Goal: Information Seeking & Learning: Find specific fact

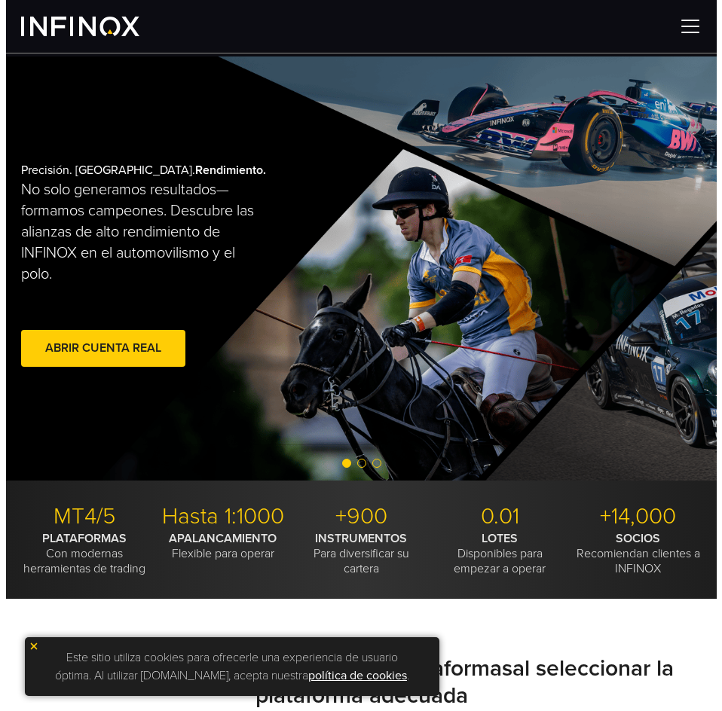
scroll to position [151, 0]
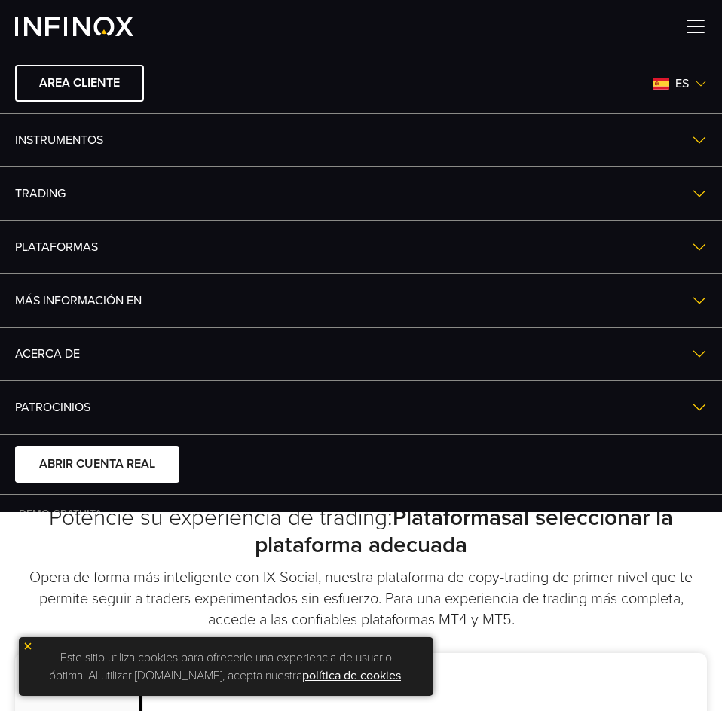
click at [26, 640] on div "Este sitio utiliza cookies para ofrecerle una experiencia de usuario óptima. Al…" at bounding box center [226, 666] width 414 height 59
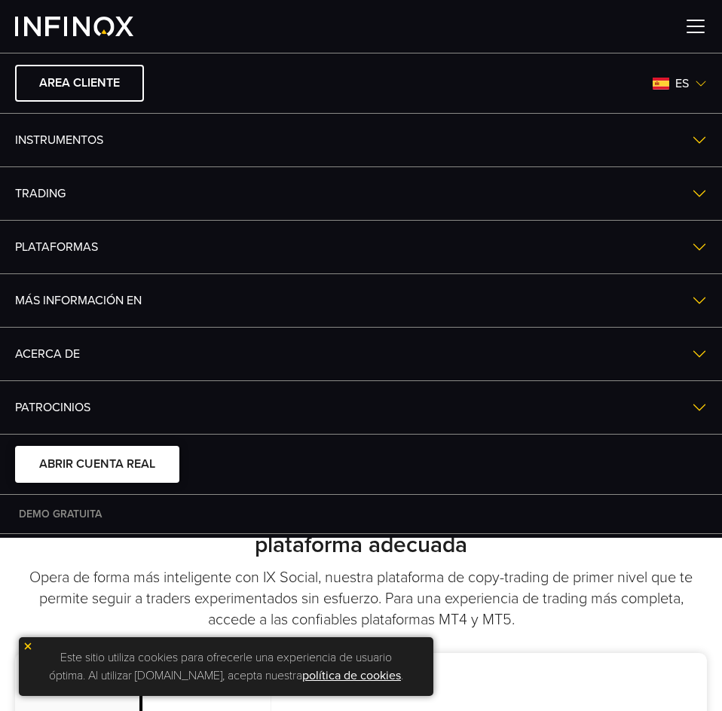
click at [27, 647] on img at bounding box center [28, 646] width 11 height 11
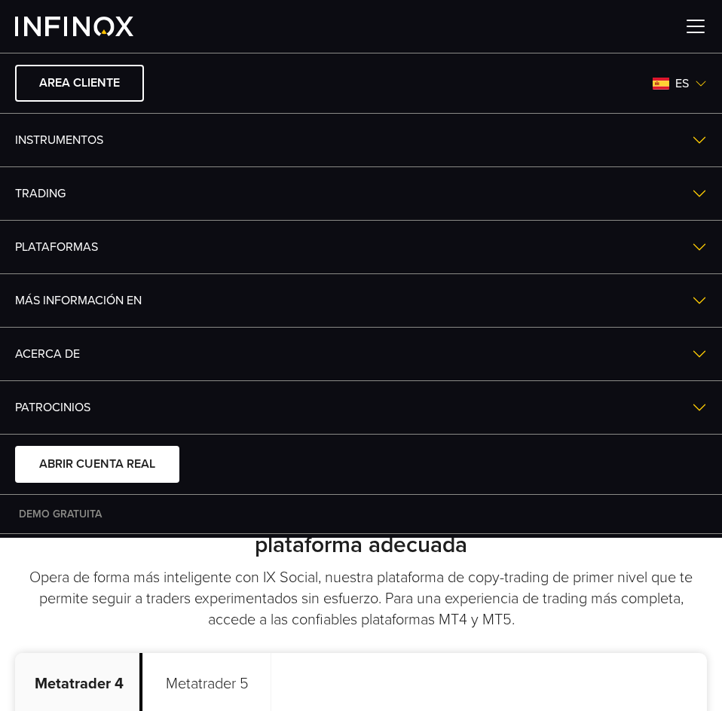
click at [679, 189] on link "TRADING" at bounding box center [361, 193] width 722 height 53
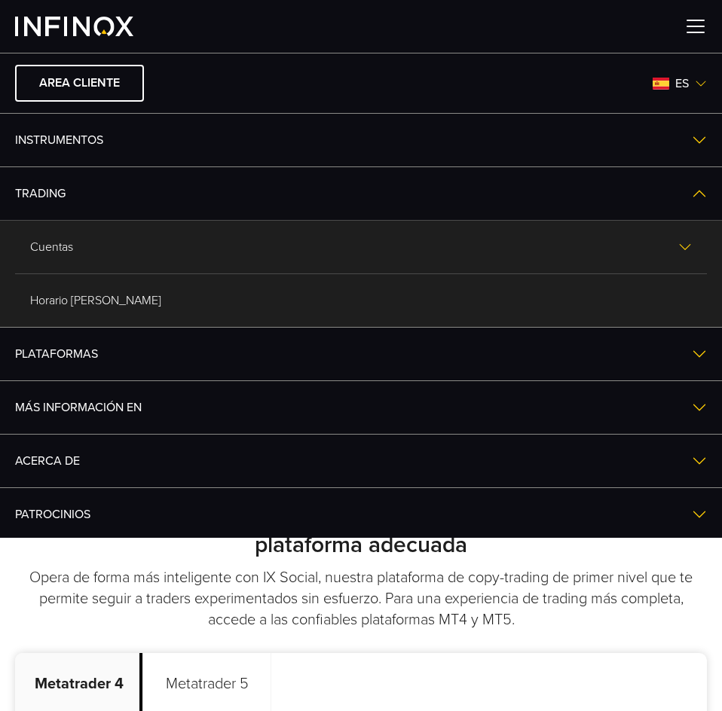
drag, startPoint x: 679, startPoint y: 193, endPoint x: 268, endPoint y: 278, distance: 419.3
click at [679, 193] on link "TRADING" at bounding box center [361, 193] width 722 height 53
click at [662, 191] on link "TRADING" at bounding box center [361, 193] width 722 height 53
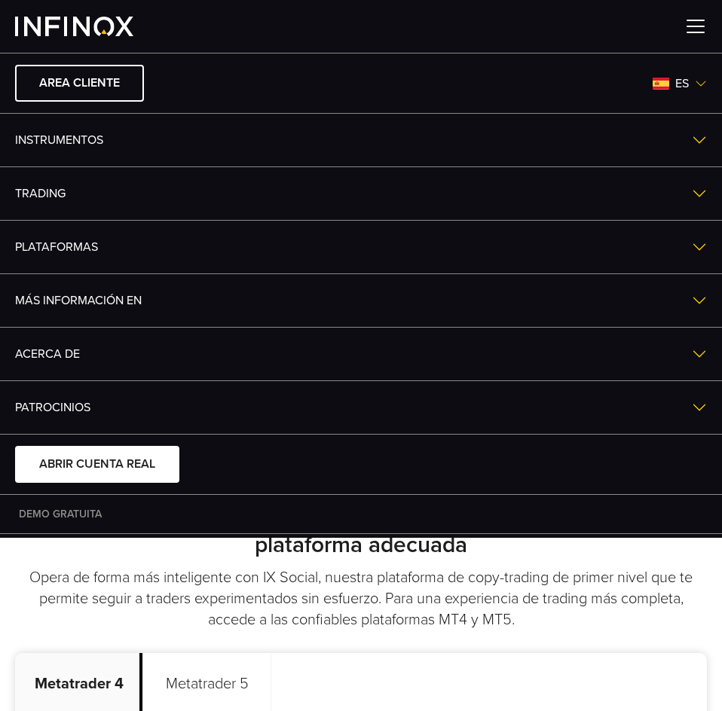
drag, startPoint x: 663, startPoint y: 134, endPoint x: 56, endPoint y: 165, distance: 607.2
click at [663, 134] on link "Instrumentos" at bounding box center [361, 140] width 722 height 53
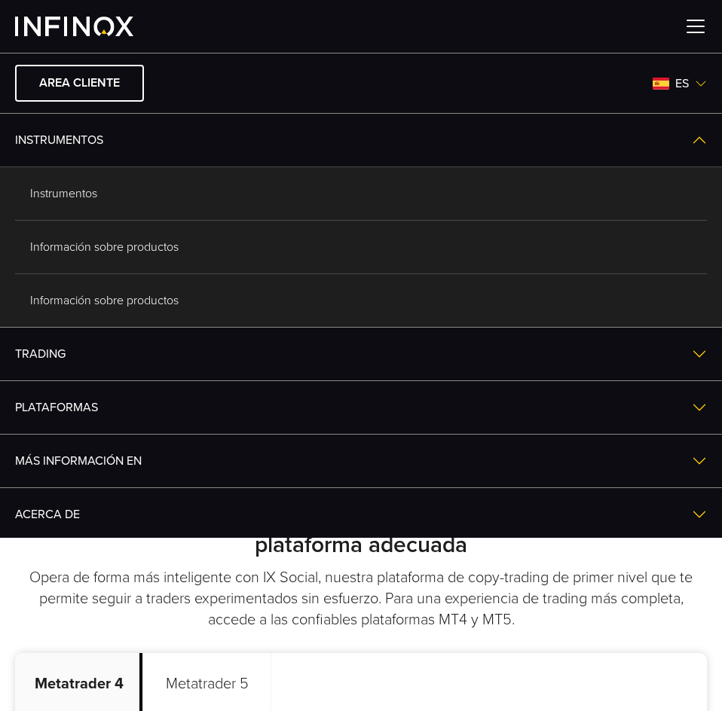
click at [83, 198] on link "Instrumentos" at bounding box center [361, 193] width 692 height 53
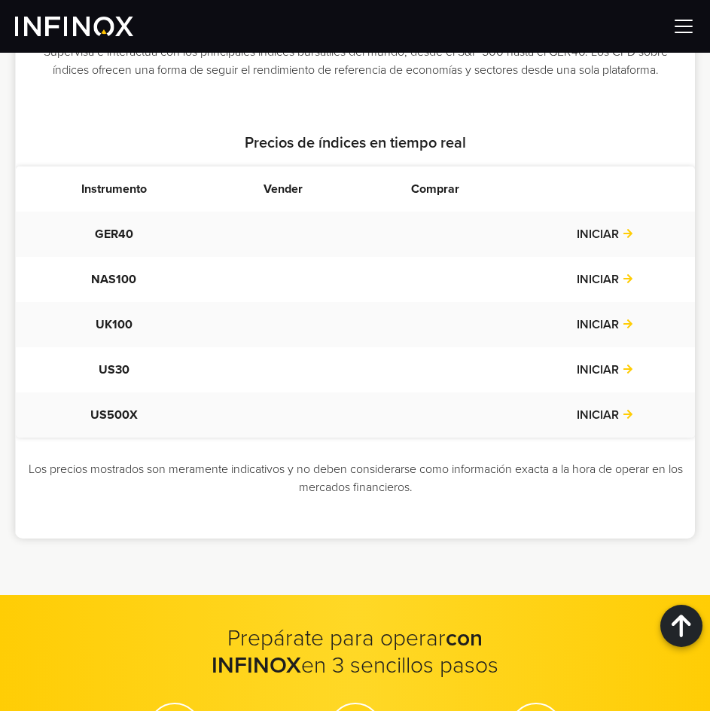
scroll to position [881, 0]
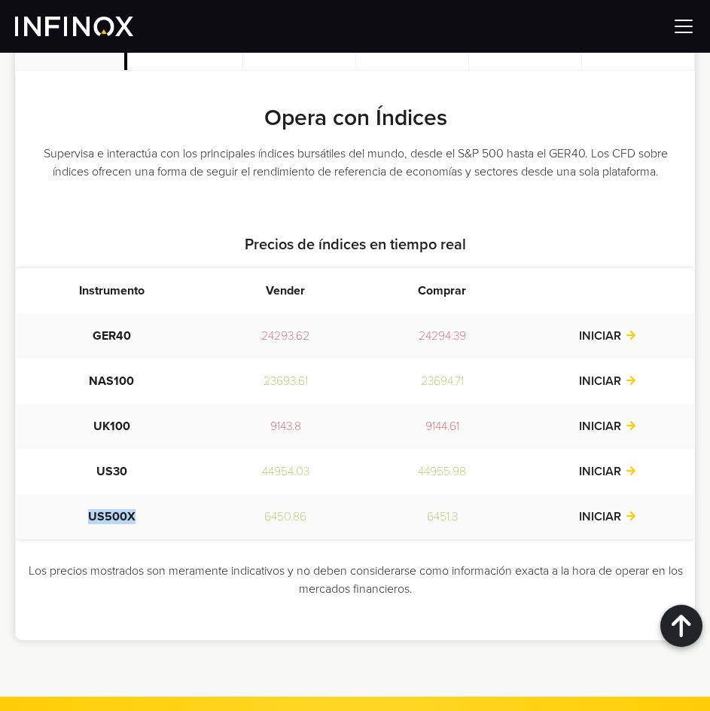
drag, startPoint x: 86, startPoint y: 518, endPoint x: 156, endPoint y: 514, distance: 70.2
click at [156, 515] on td "US500X" at bounding box center [111, 516] width 191 height 45
click at [156, 514] on td "US500X" at bounding box center [111, 516] width 191 height 45
drag, startPoint x: 81, startPoint y: 508, endPoint x: 149, endPoint y: 508, distance: 67.8
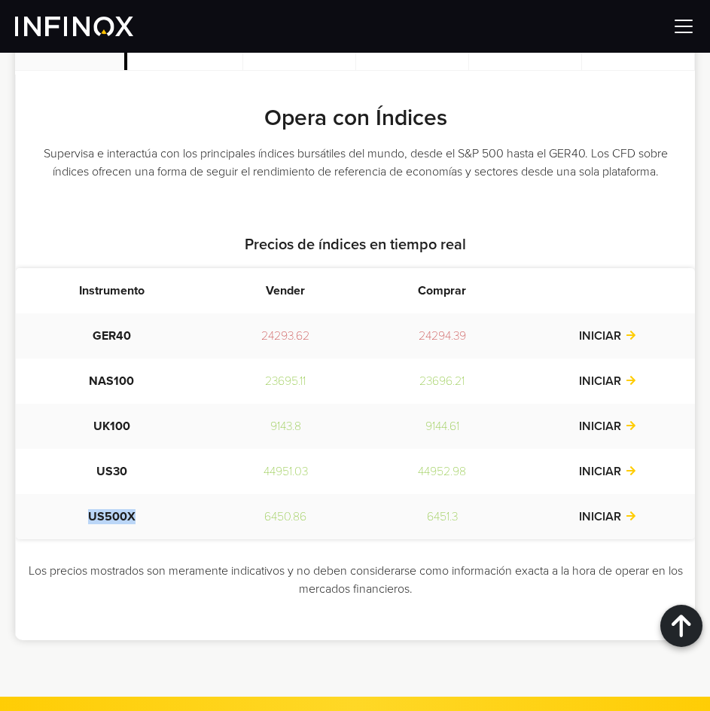
click at [150, 508] on td "US500X" at bounding box center [111, 516] width 191 height 45
click at [116, 511] on td "US500X" at bounding box center [111, 516] width 191 height 45
click at [75, 513] on td "US500X" at bounding box center [111, 516] width 191 height 45
drag, startPoint x: 79, startPoint y: 513, endPoint x: 132, endPoint y: 514, distance: 52.7
click at [132, 514] on td "US500X" at bounding box center [111, 516] width 191 height 45
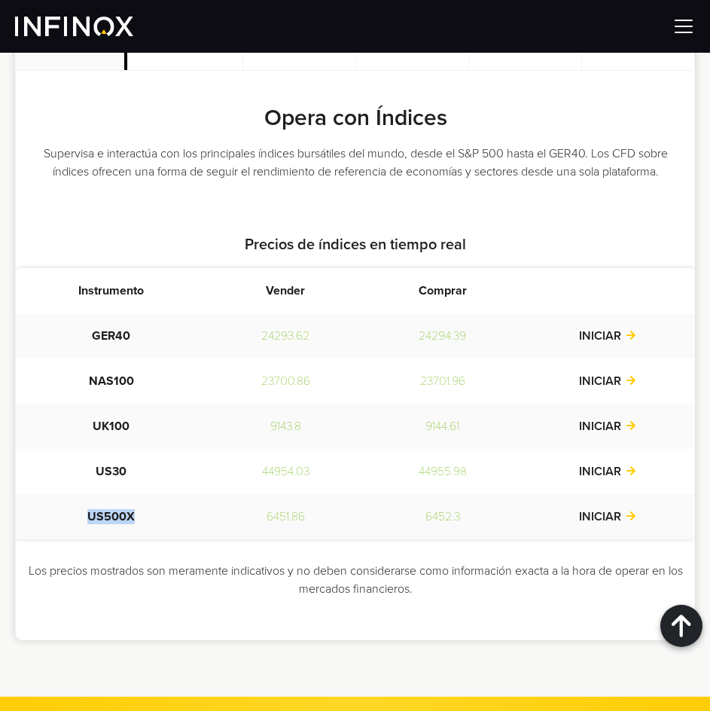
copy td "US500X"
